Goal: Task Accomplishment & Management: Complete application form

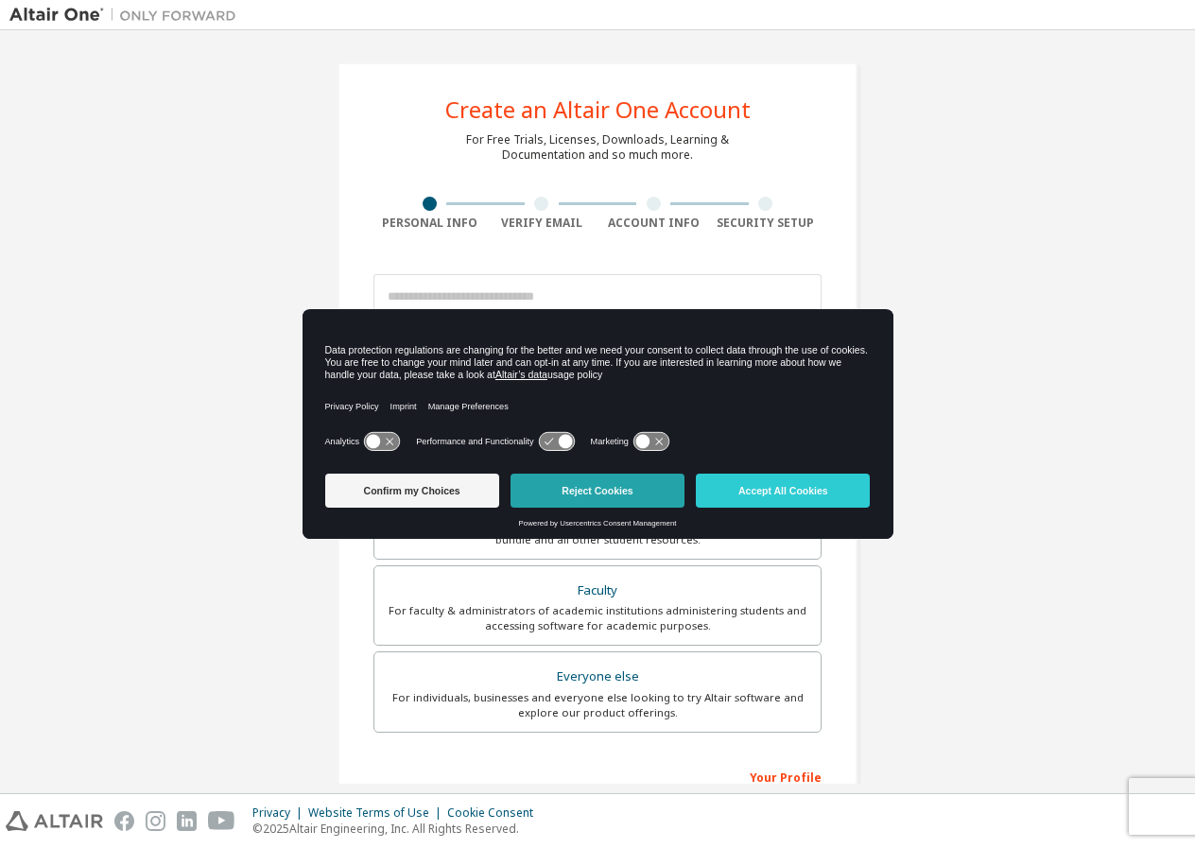
click at [651, 493] on button "Reject Cookies" at bounding box center [597, 491] width 174 height 34
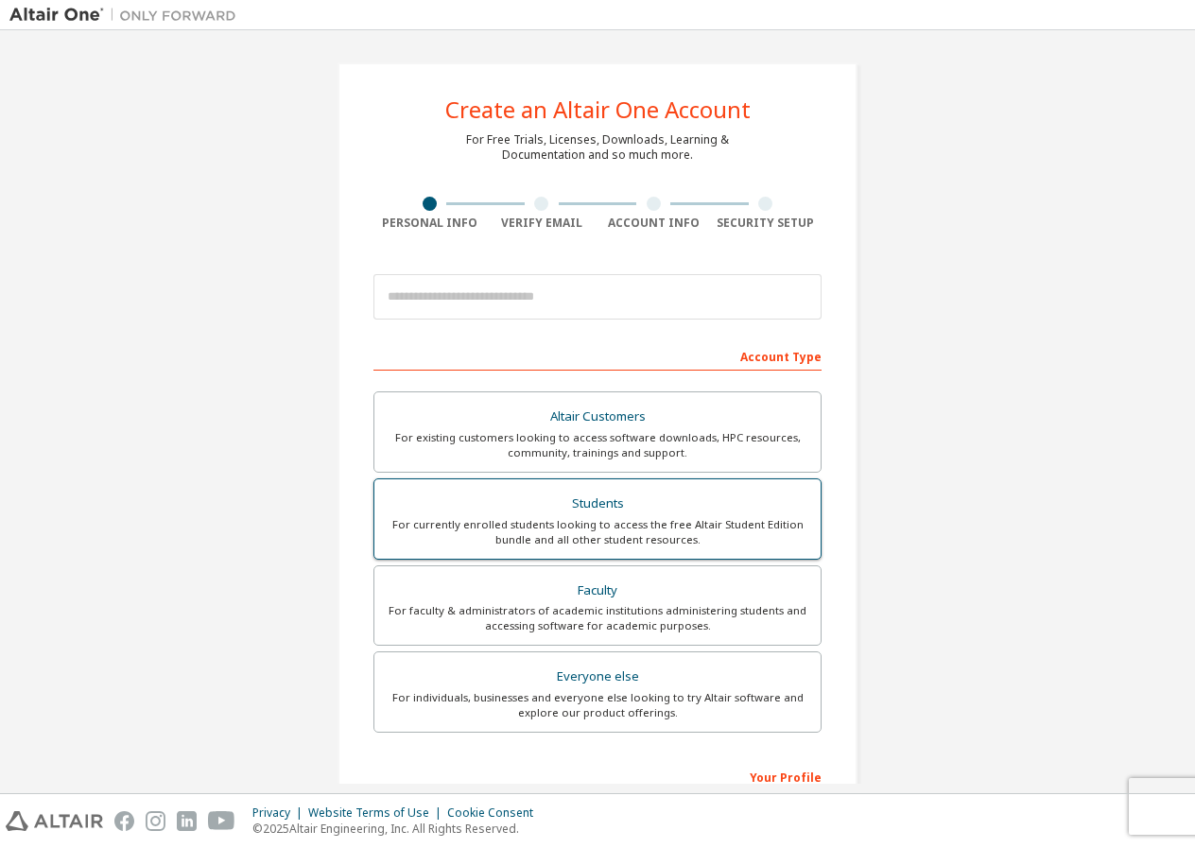
click at [611, 538] on div "For currently enrolled students looking to access the free Altair Student Editi…" at bounding box center [597, 532] width 423 height 30
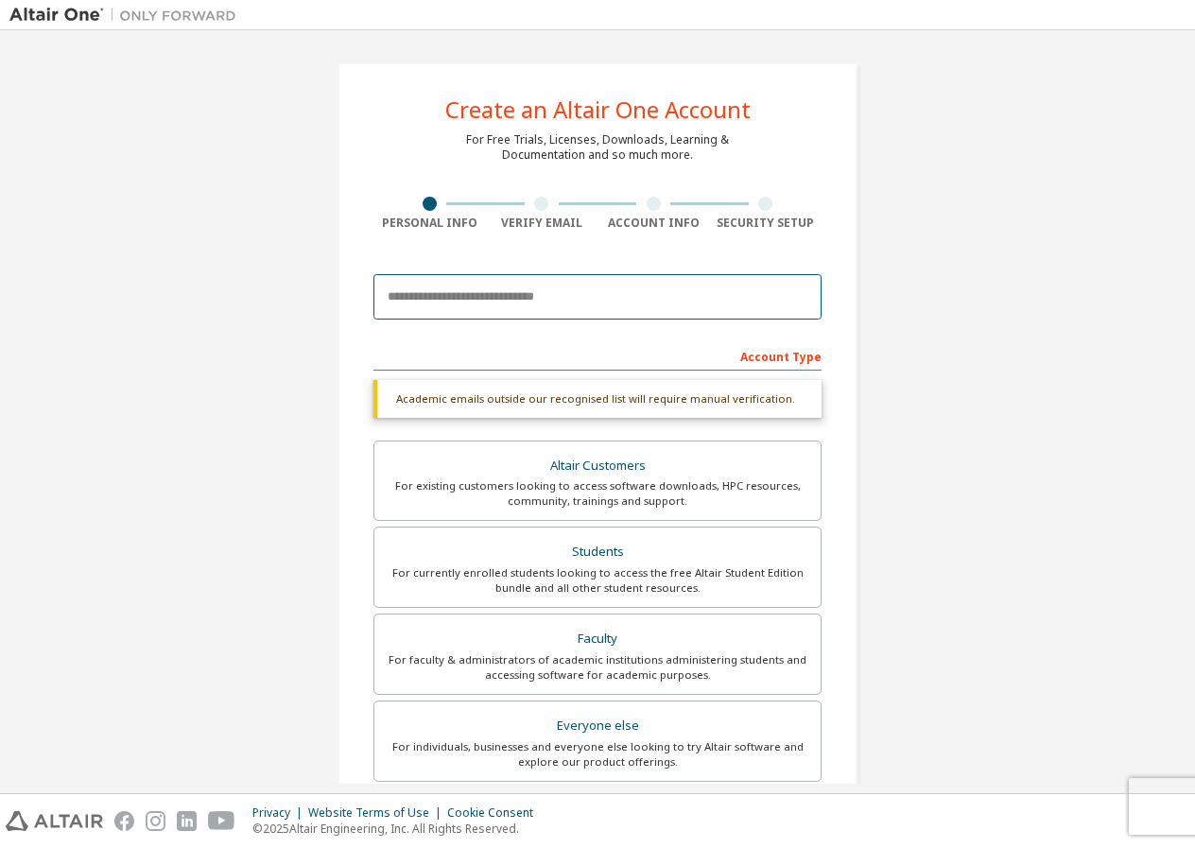
click at [524, 302] on input "email" at bounding box center [597, 296] width 448 height 45
type input "**********"
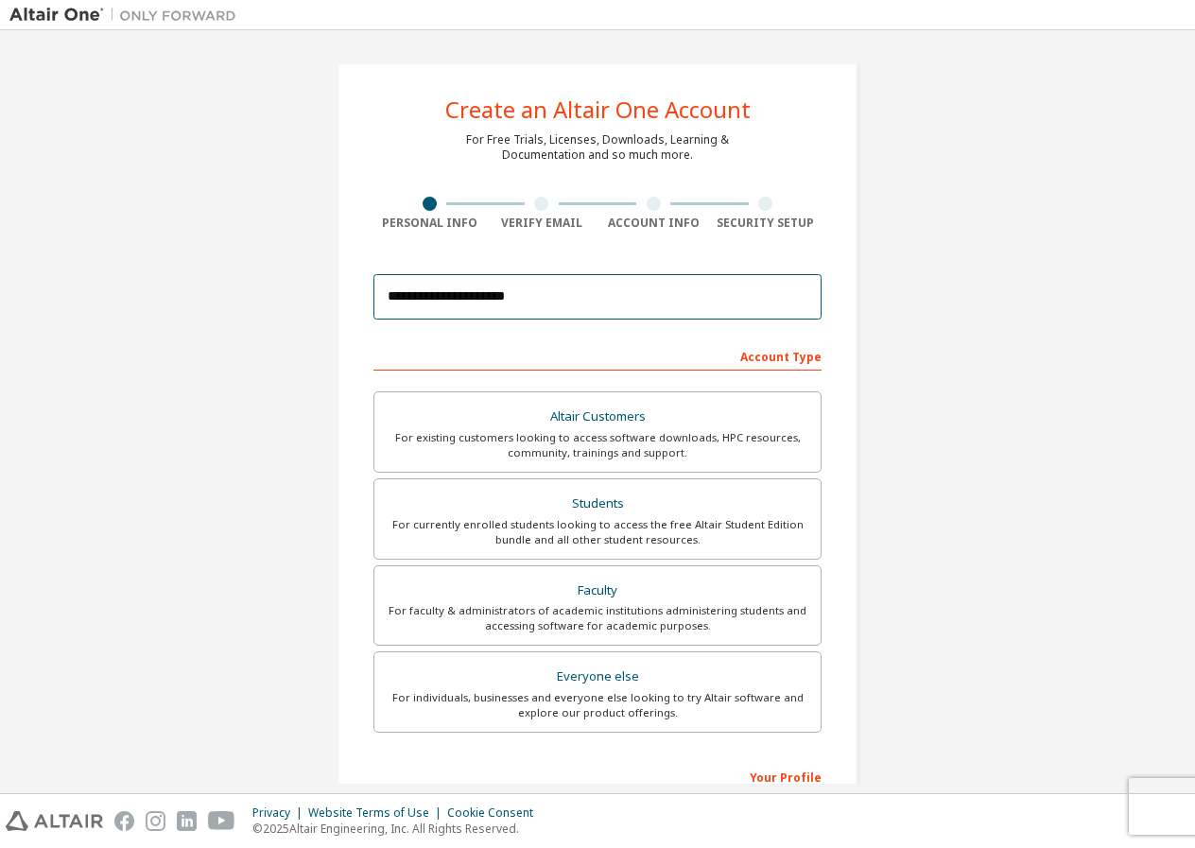
scroll to position [251, 0]
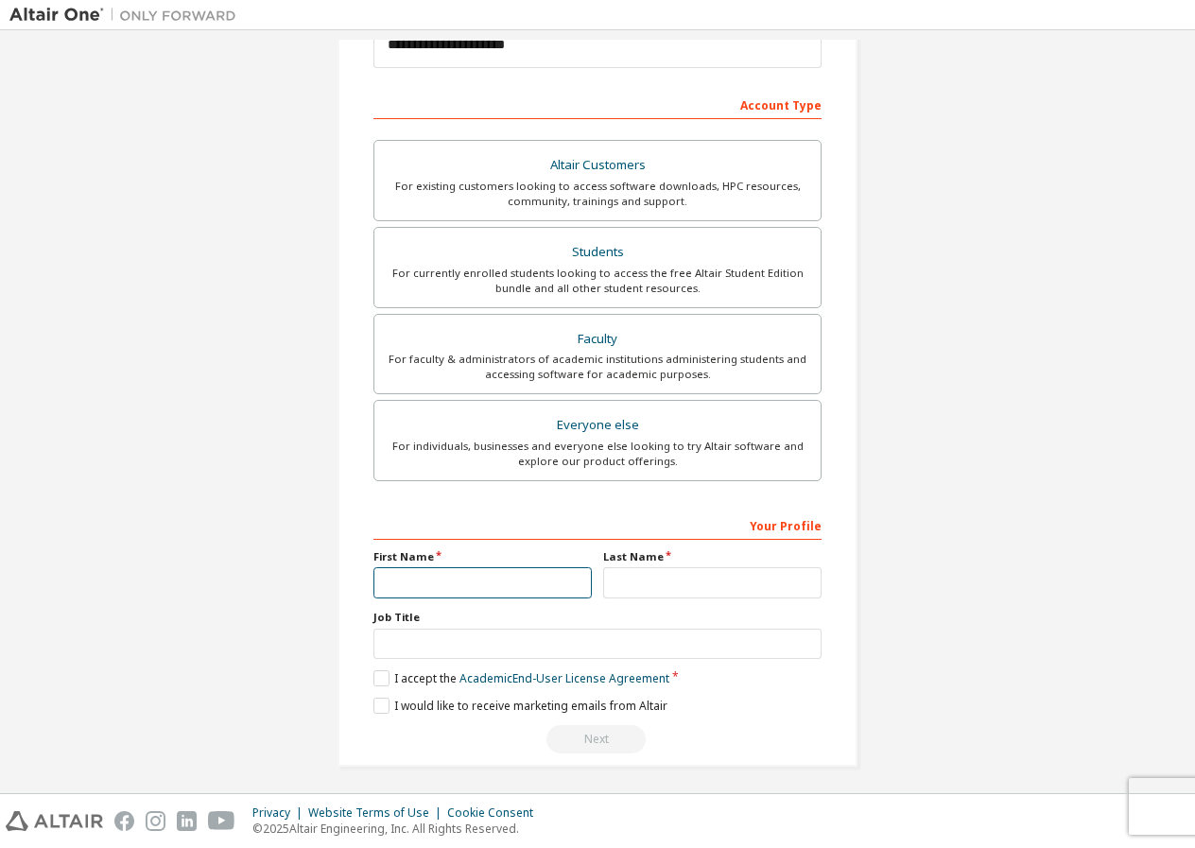
click at [491, 570] on input "text" at bounding box center [482, 582] width 218 height 31
type input "********"
click at [628, 568] on input "text" at bounding box center [712, 582] width 218 height 31
type input "******"
click at [373, 678] on label "I accept the Academic End-User License Agreement" at bounding box center [521, 678] width 296 height 16
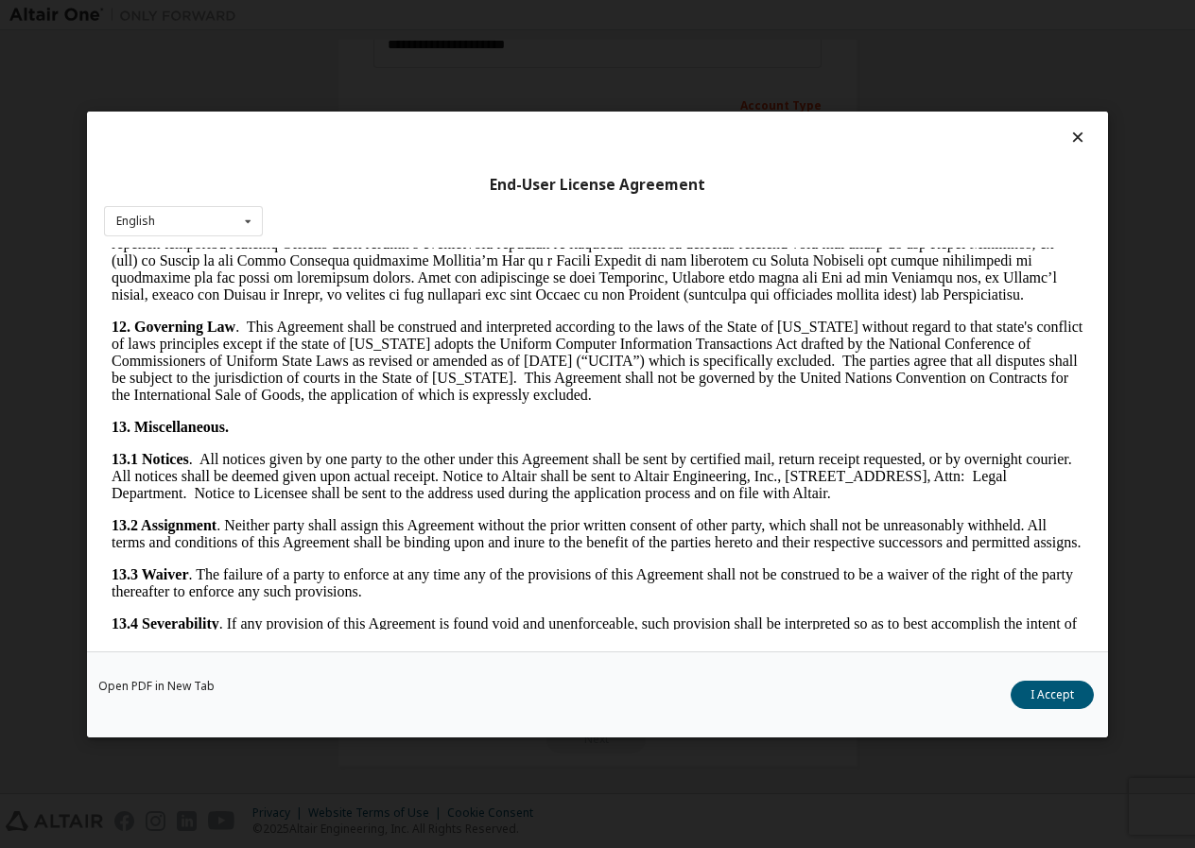
scroll to position [3009, 0]
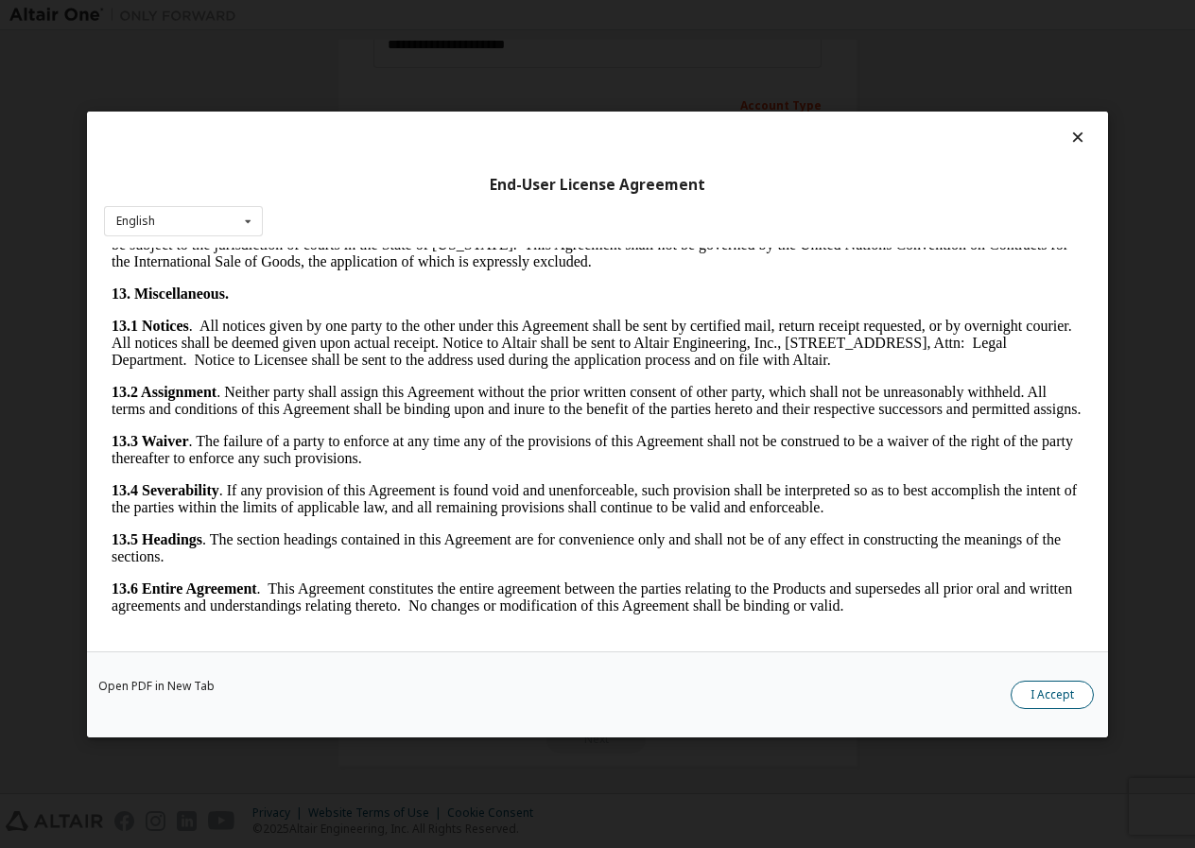
click at [1069, 694] on button "I Accept" at bounding box center [1051, 694] width 83 height 28
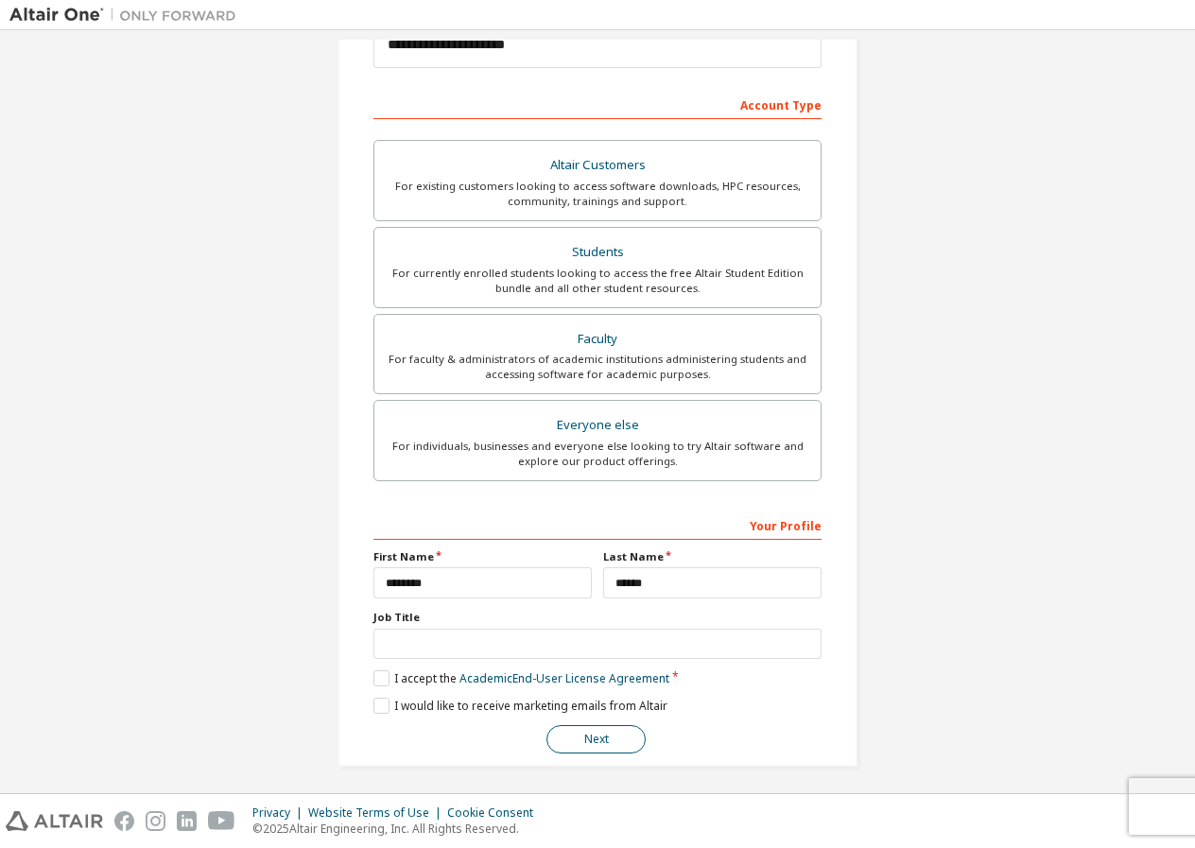
click at [603, 739] on button "Next" at bounding box center [595, 739] width 99 height 28
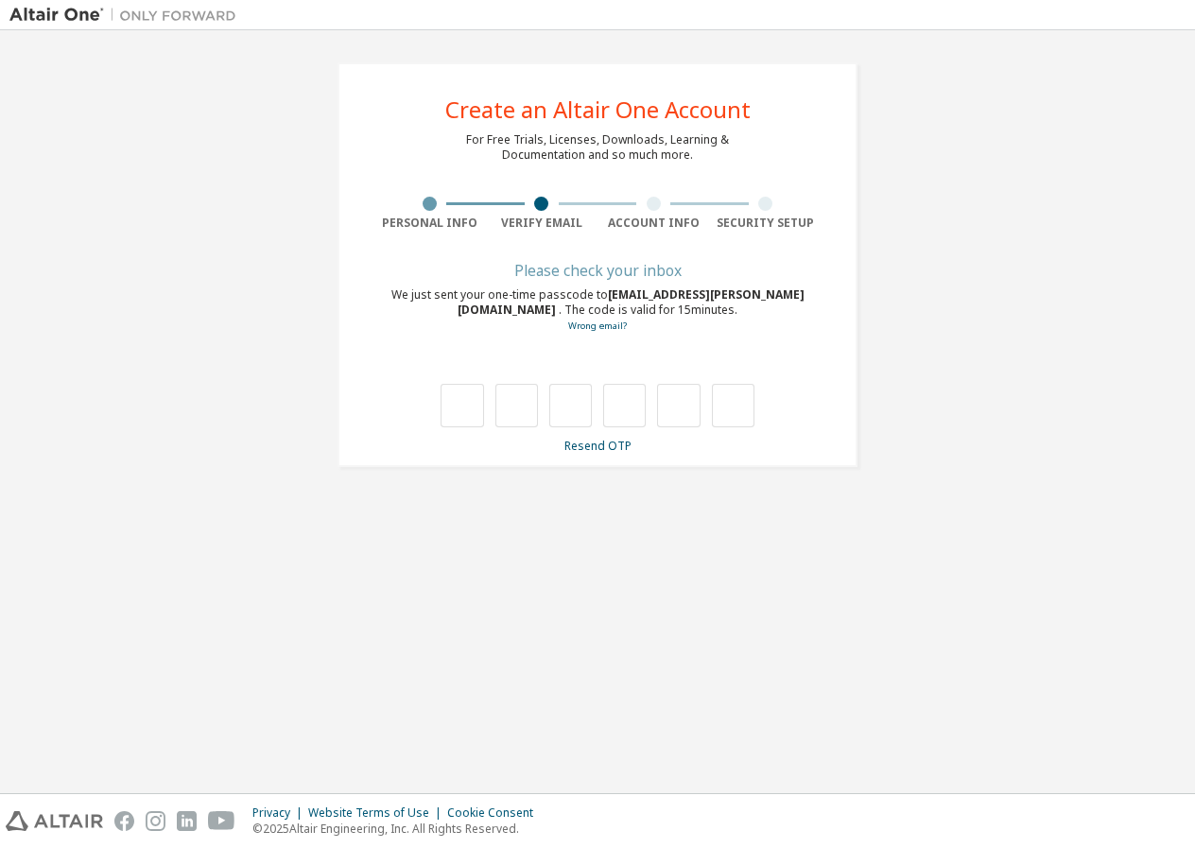
scroll to position [0, 0]
type input "*"
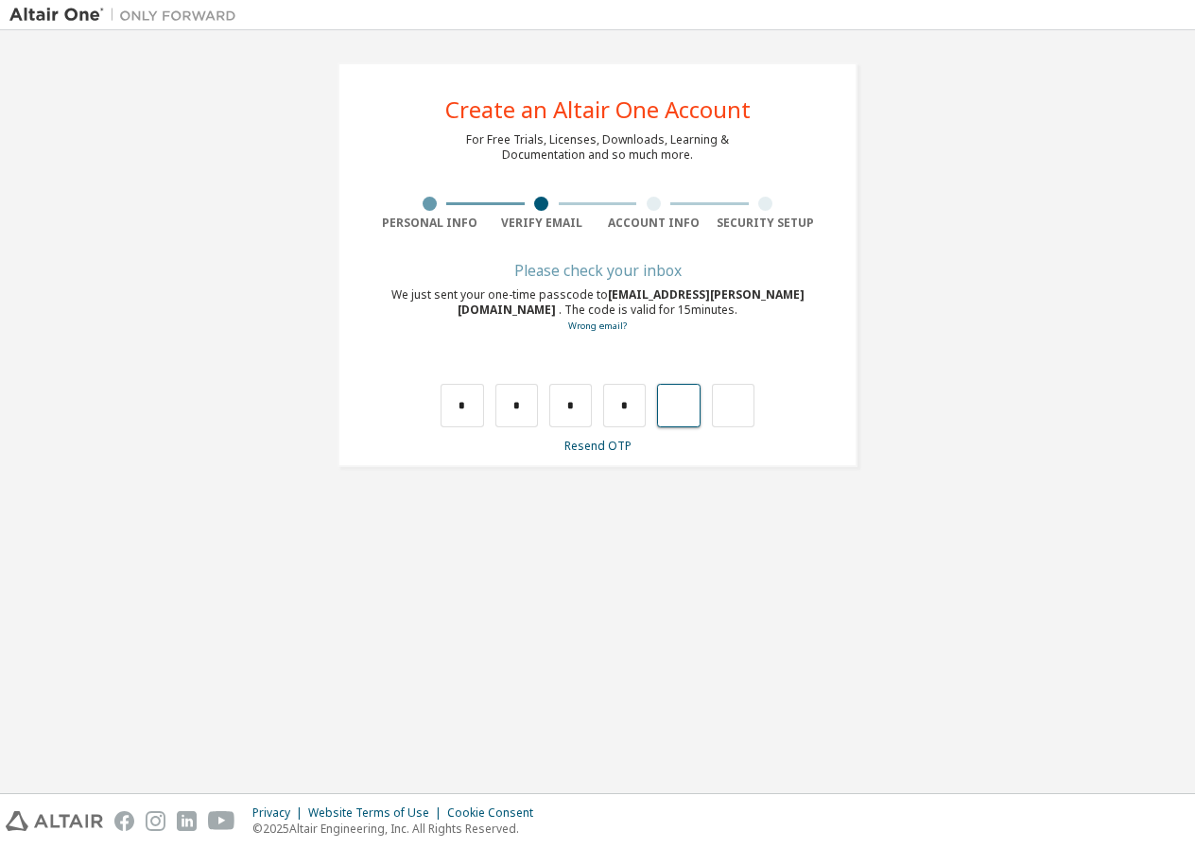
type input "*"
